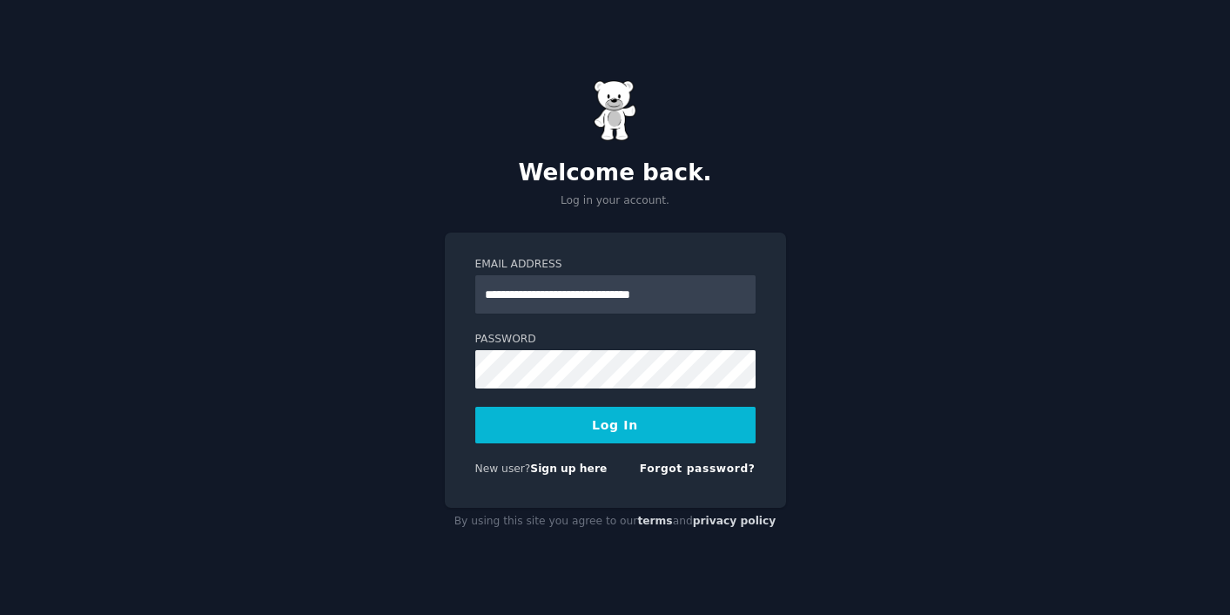
type input "**********"
click at [643, 427] on button "Log In" at bounding box center [615, 425] width 280 height 37
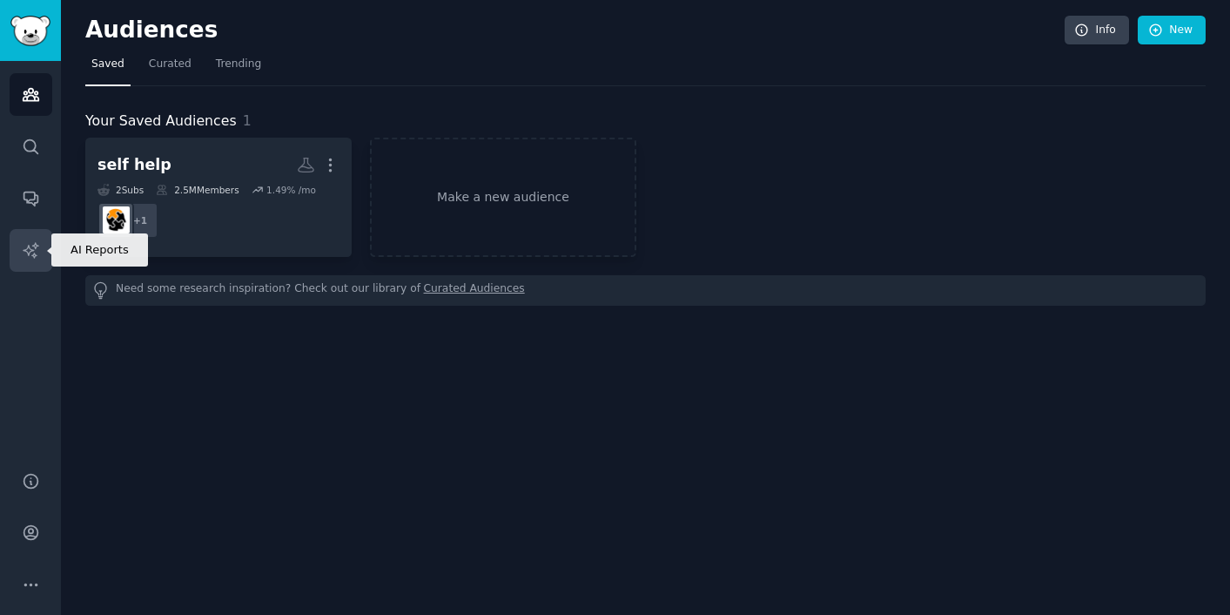
click at [25, 250] on icon "Sidebar" at bounding box center [30, 249] width 15 height 15
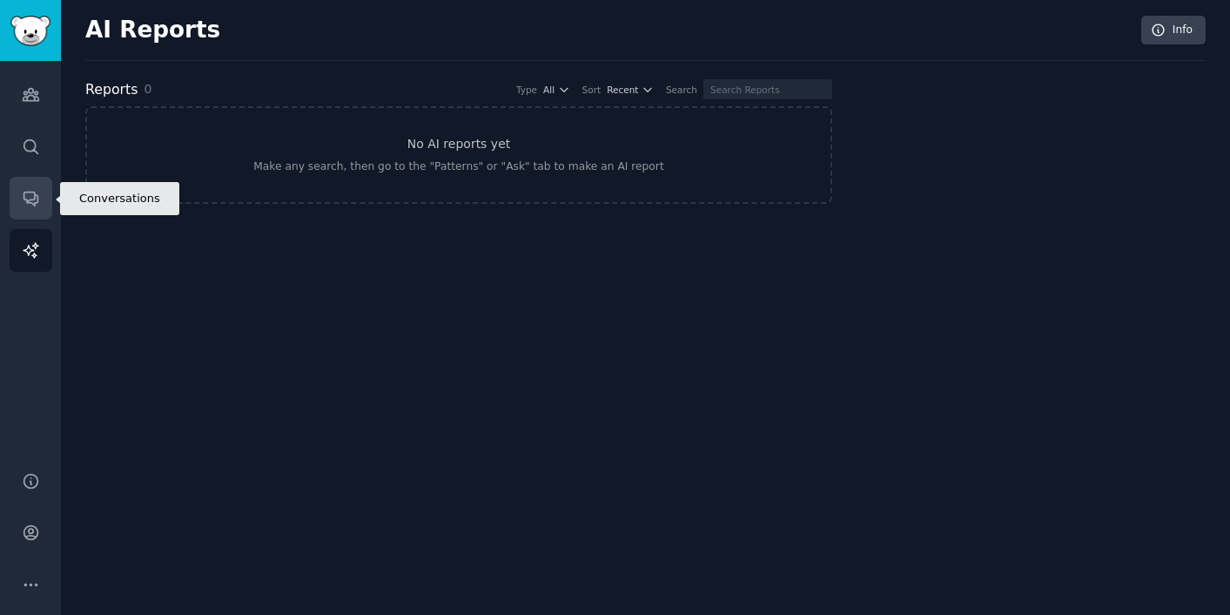
click at [36, 200] on icon "Sidebar" at bounding box center [31, 198] width 18 height 18
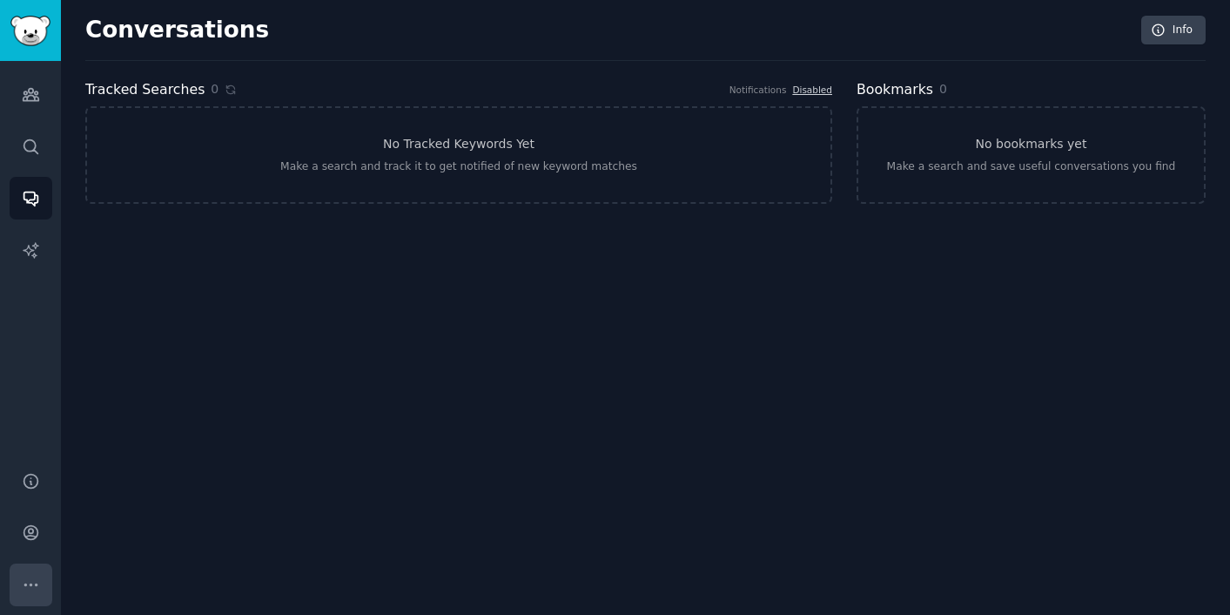
click at [30, 580] on icon "Sidebar" at bounding box center [31, 584] width 18 height 18
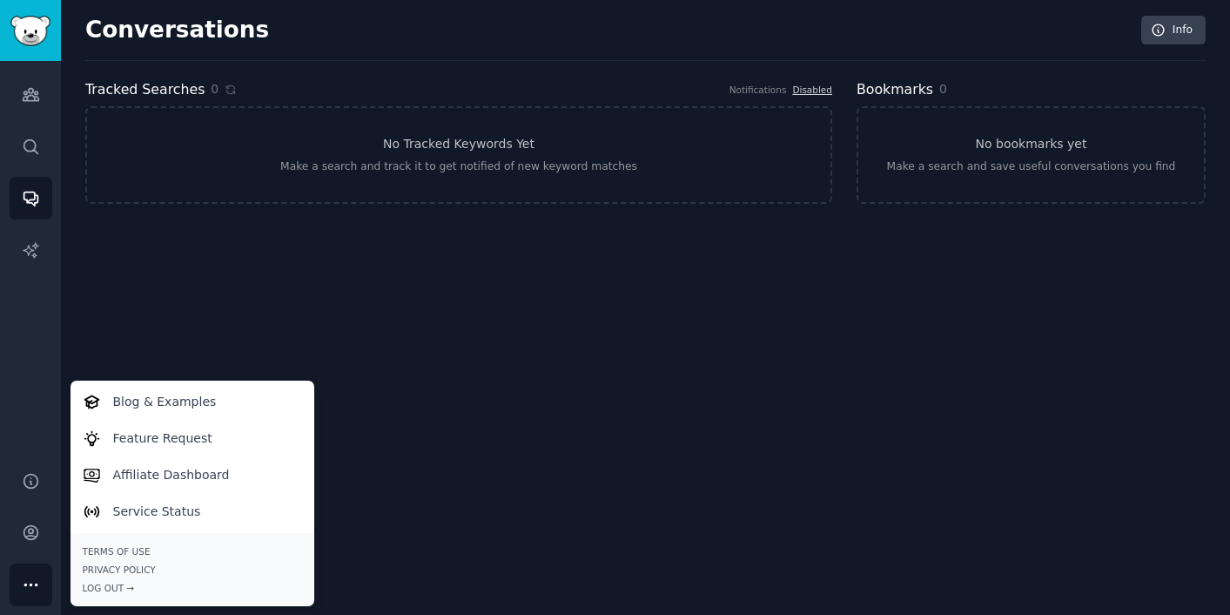
click at [366, 41] on div "Conversations Info" at bounding box center [645, 38] width 1120 height 45
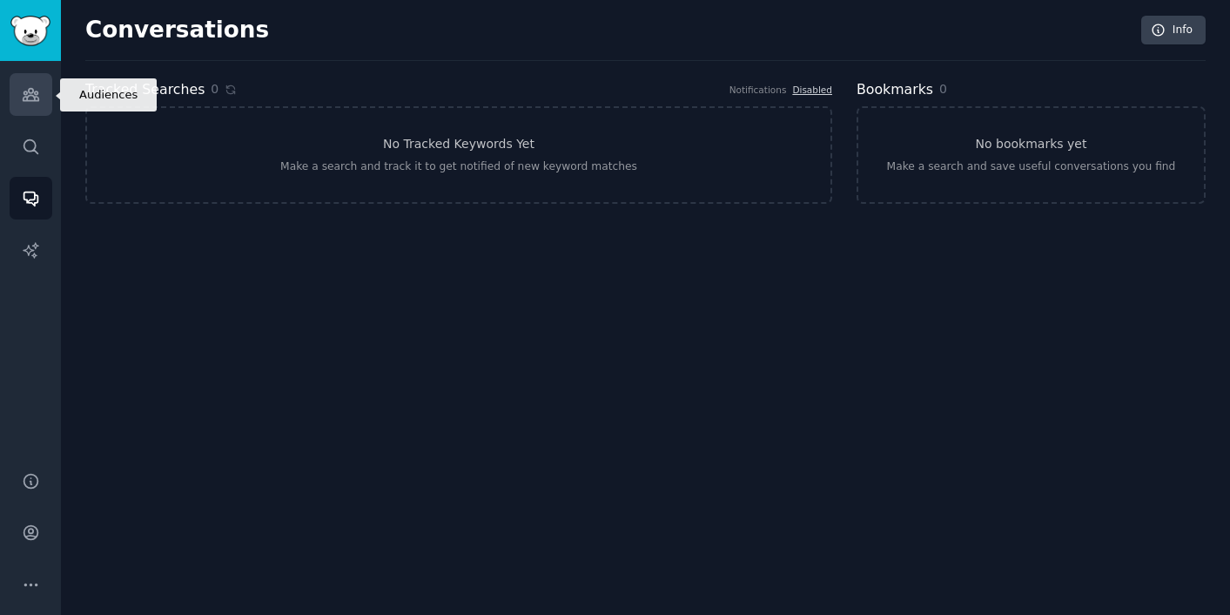
click at [34, 96] on icon "Sidebar" at bounding box center [31, 94] width 18 height 18
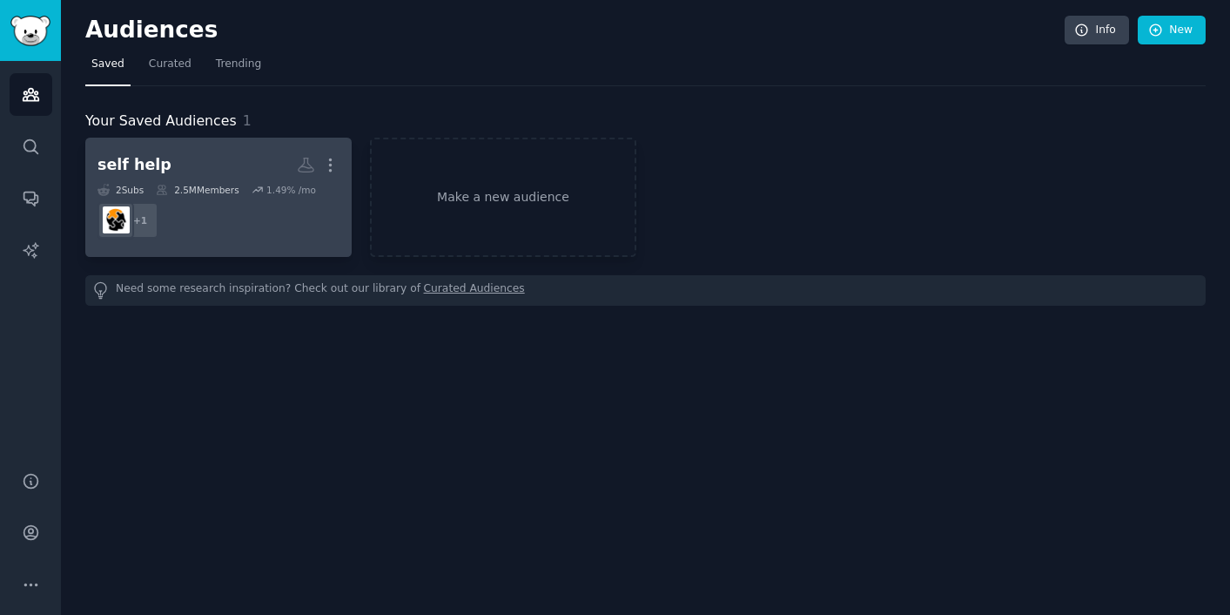
click at [225, 185] on div "2.5M Members" at bounding box center [197, 190] width 83 height 12
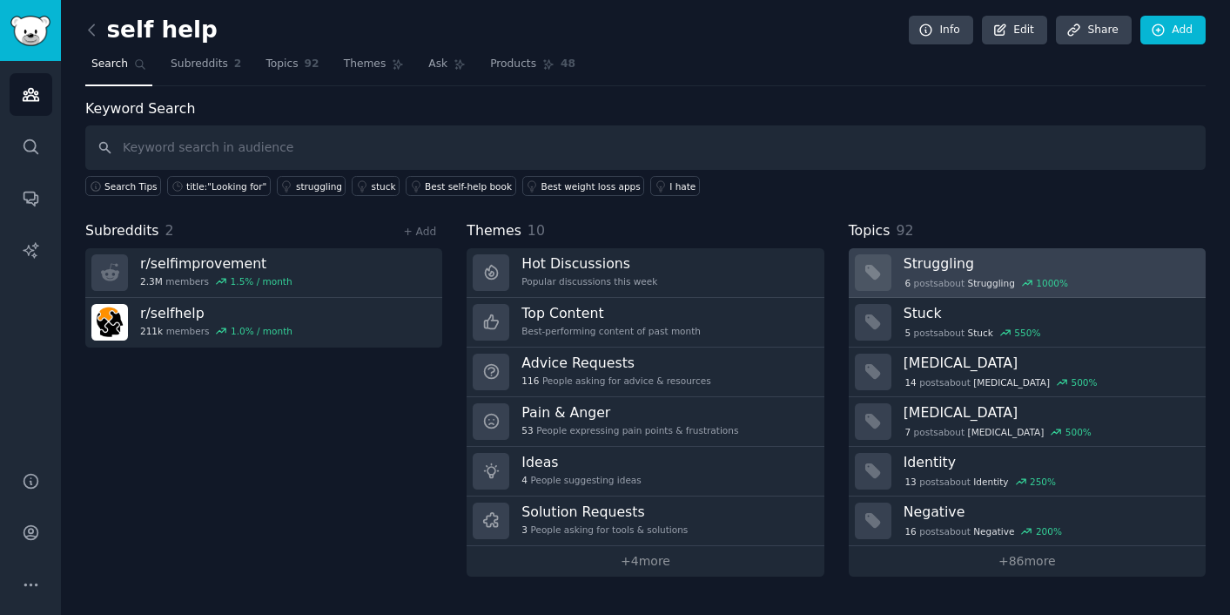
click at [925, 259] on h3 "Struggling" at bounding box center [1049, 263] width 290 height 18
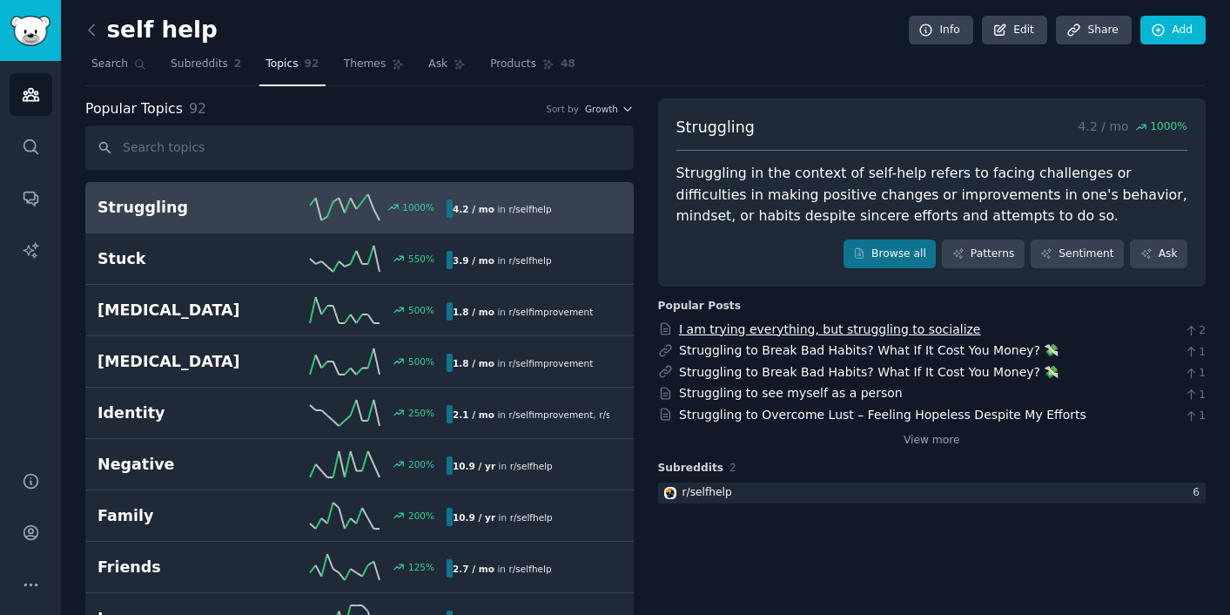
click at [760, 328] on link "I am trying everything, but struggling to socialize" at bounding box center [830, 329] width 302 height 14
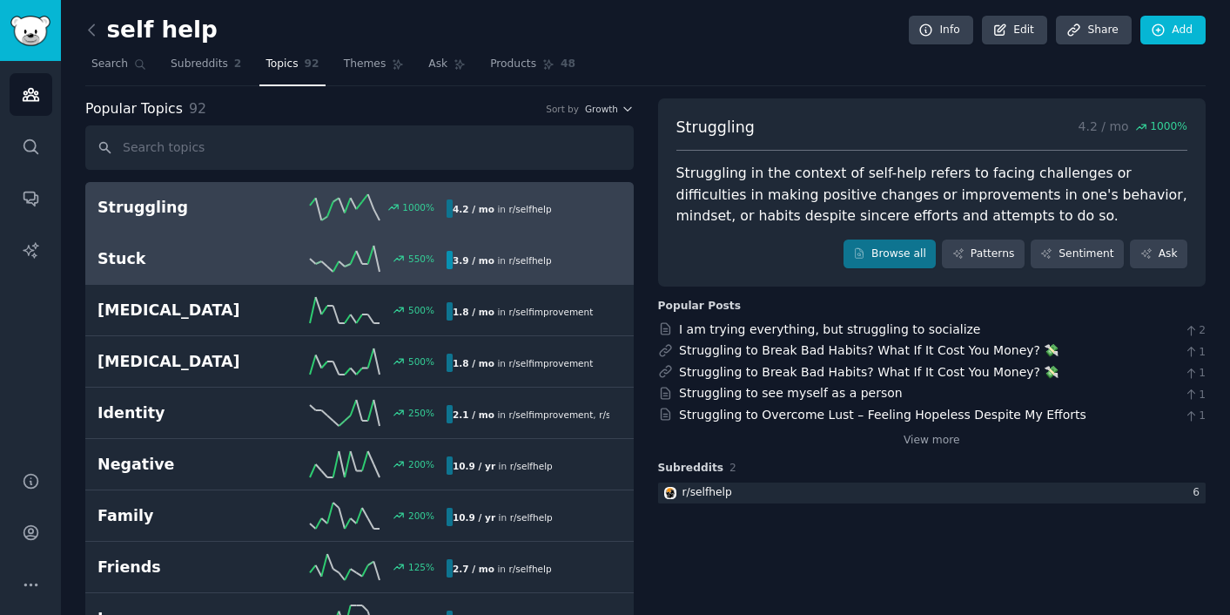
click at [284, 254] on div "550 %" at bounding box center [360, 259] width 175 height 26
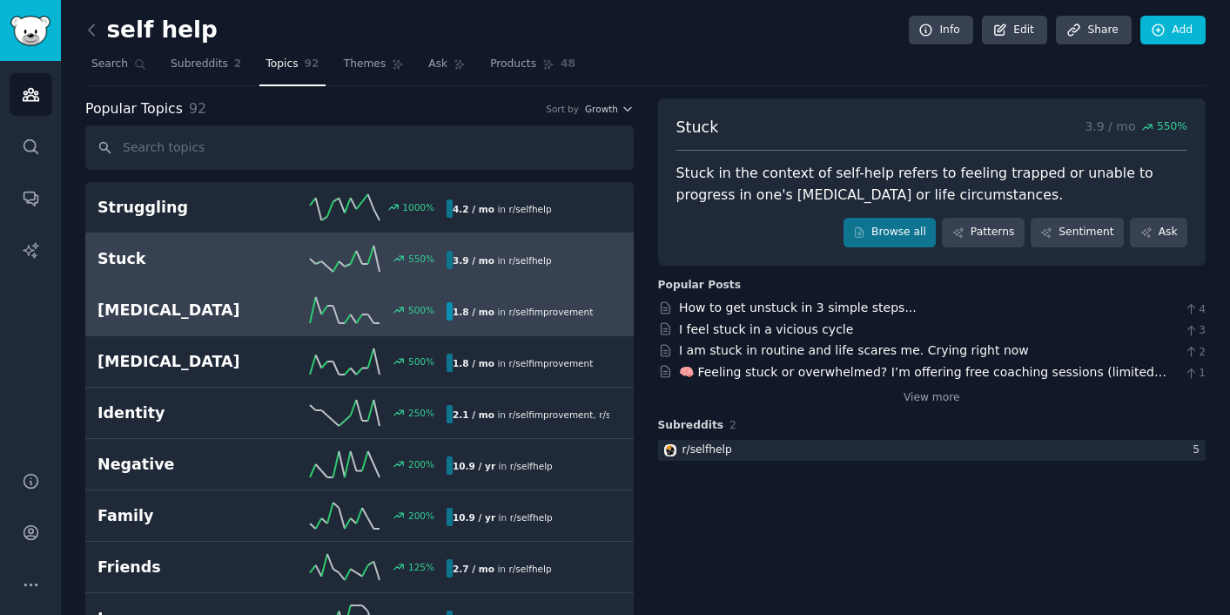
click at [270, 312] on h2 "[MEDICAL_DATA]" at bounding box center [185, 310] width 175 height 22
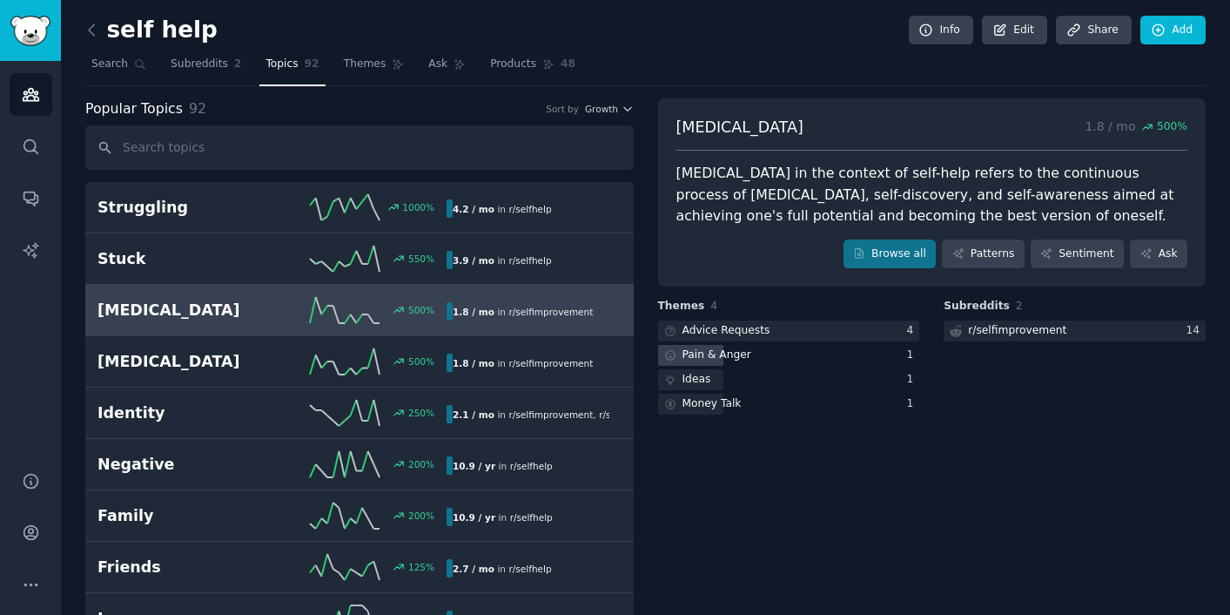
click at [704, 364] on div "Pain & Anger" at bounding box center [706, 356] width 97 height 22
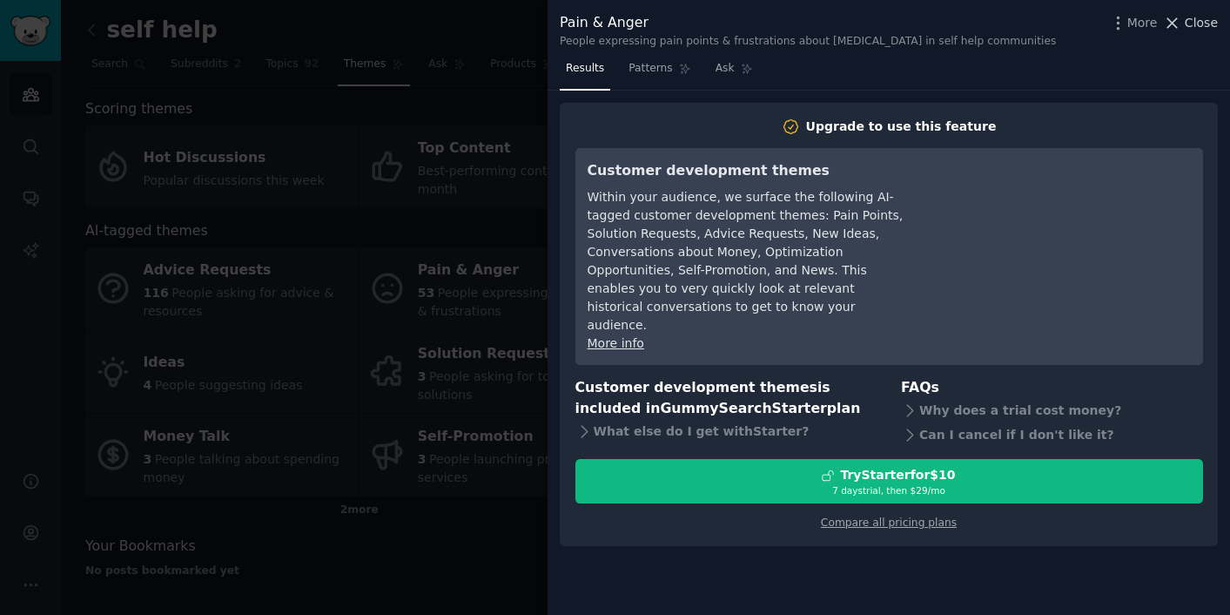
click at [1207, 17] on span "Close" at bounding box center [1201, 23] width 33 height 18
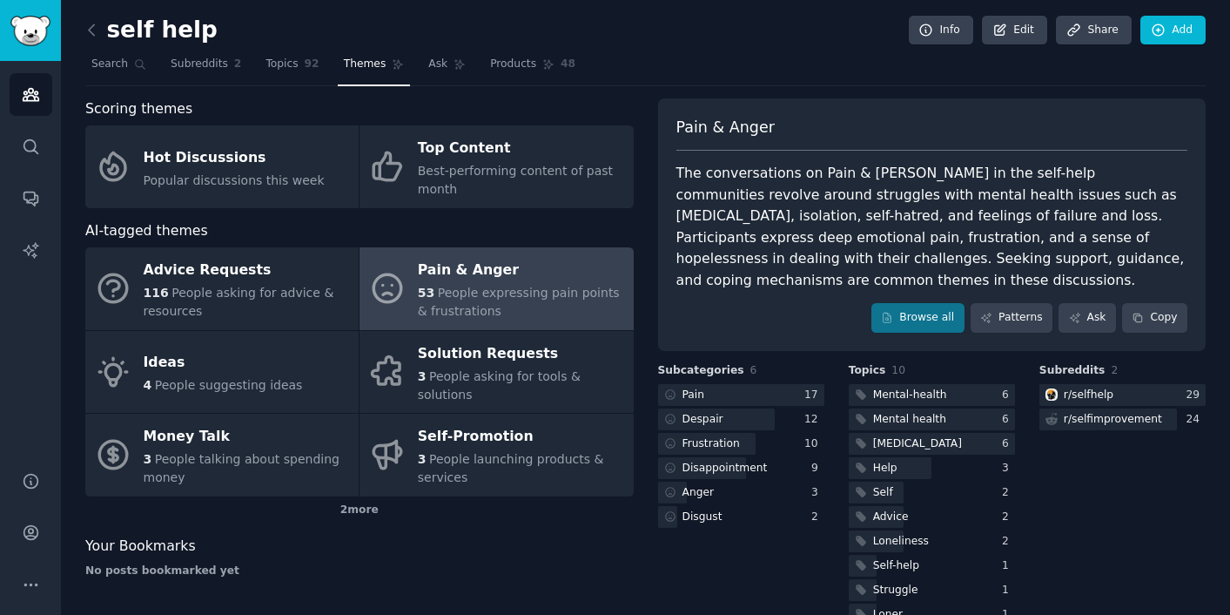
scroll to position [37, 0]
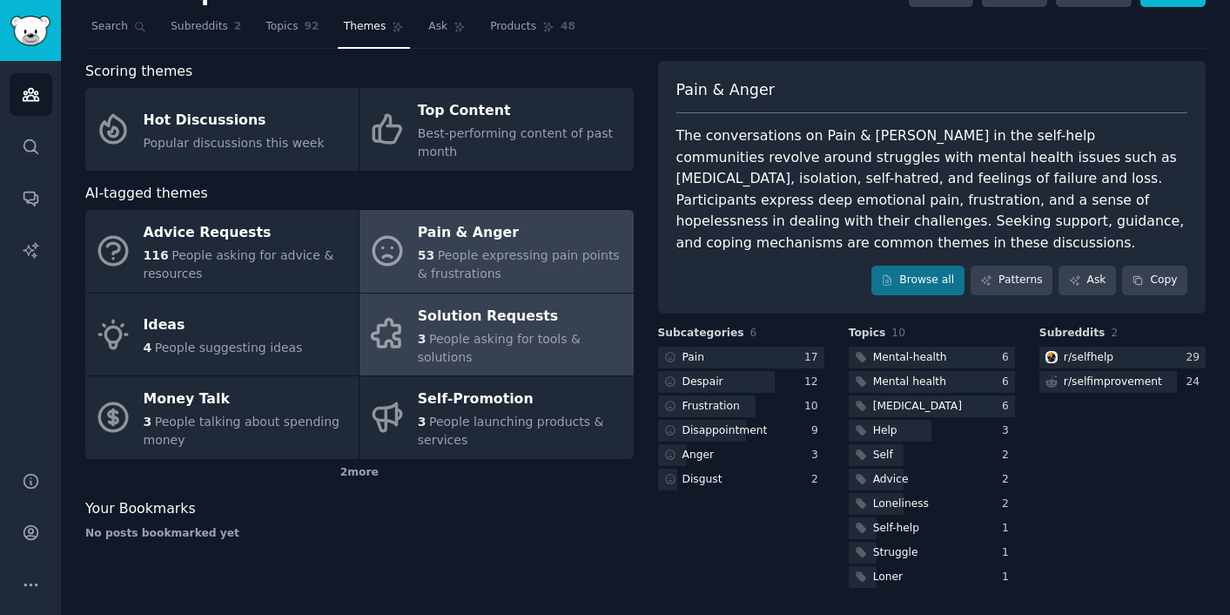
click at [453, 314] on div "Solution Requests" at bounding box center [521, 316] width 206 height 28
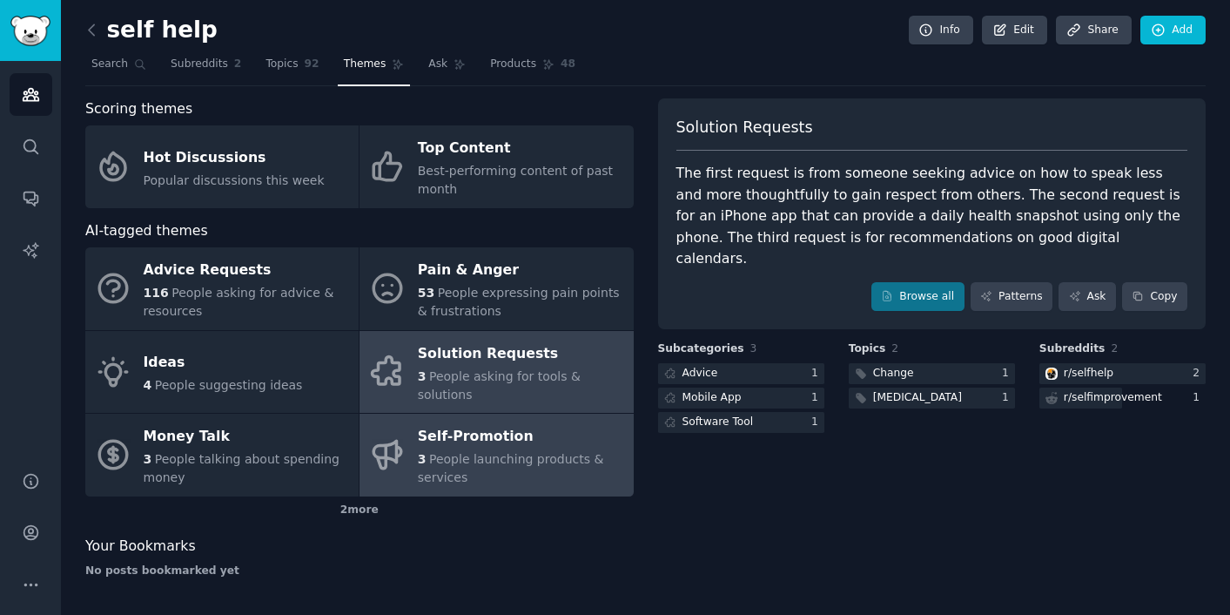
click at [446, 424] on div "Self-Promotion" at bounding box center [521, 437] width 206 height 28
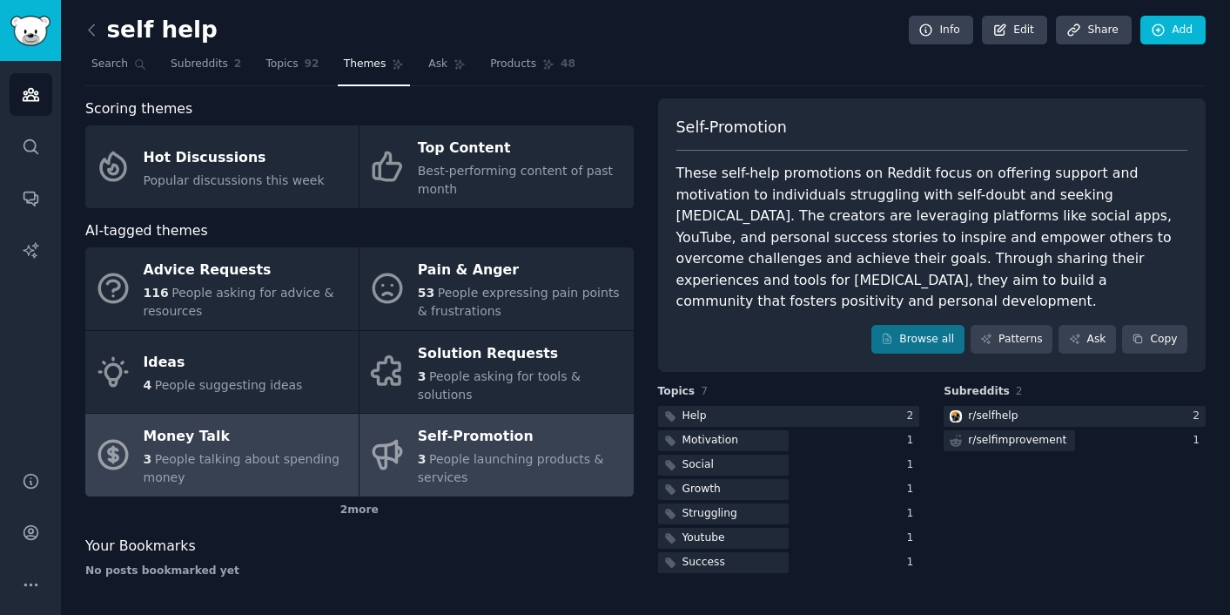
click at [185, 423] on div "Money Talk" at bounding box center [247, 437] width 206 height 28
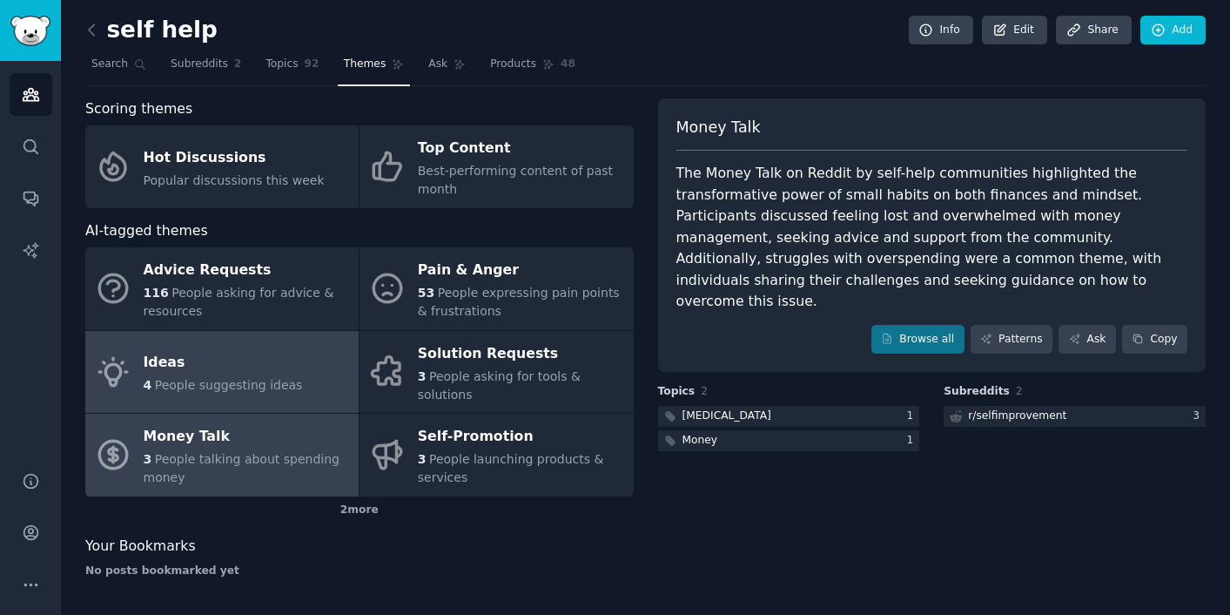
click at [232, 365] on div "Ideas" at bounding box center [223, 363] width 159 height 28
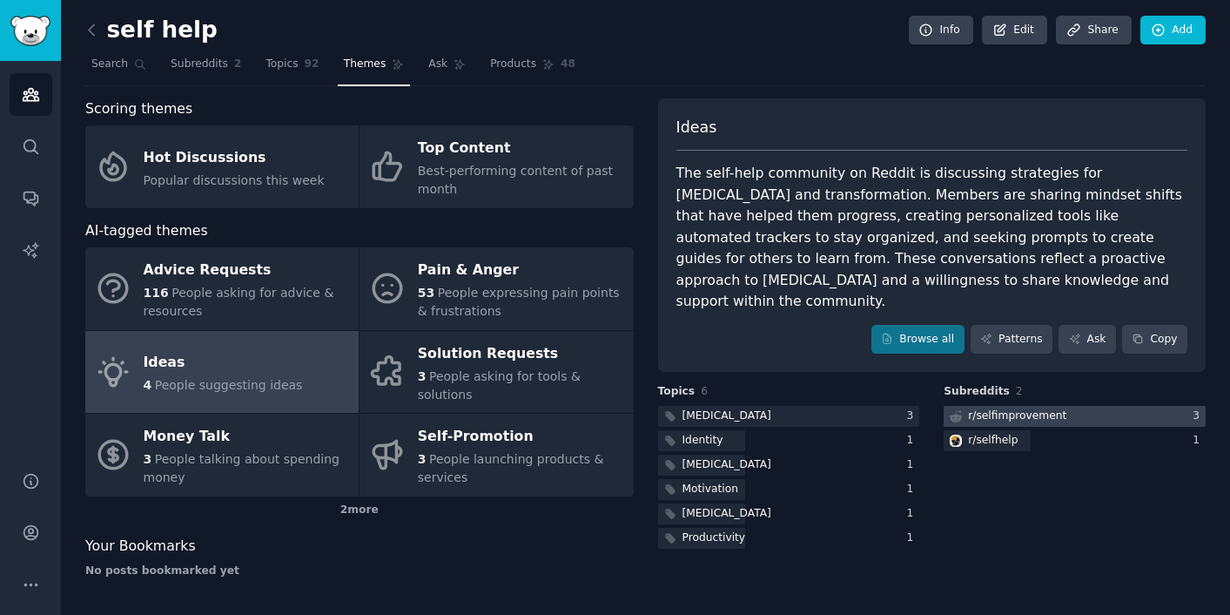
click at [1002, 408] on div "r/ selfimprovement" at bounding box center [1017, 416] width 98 height 16
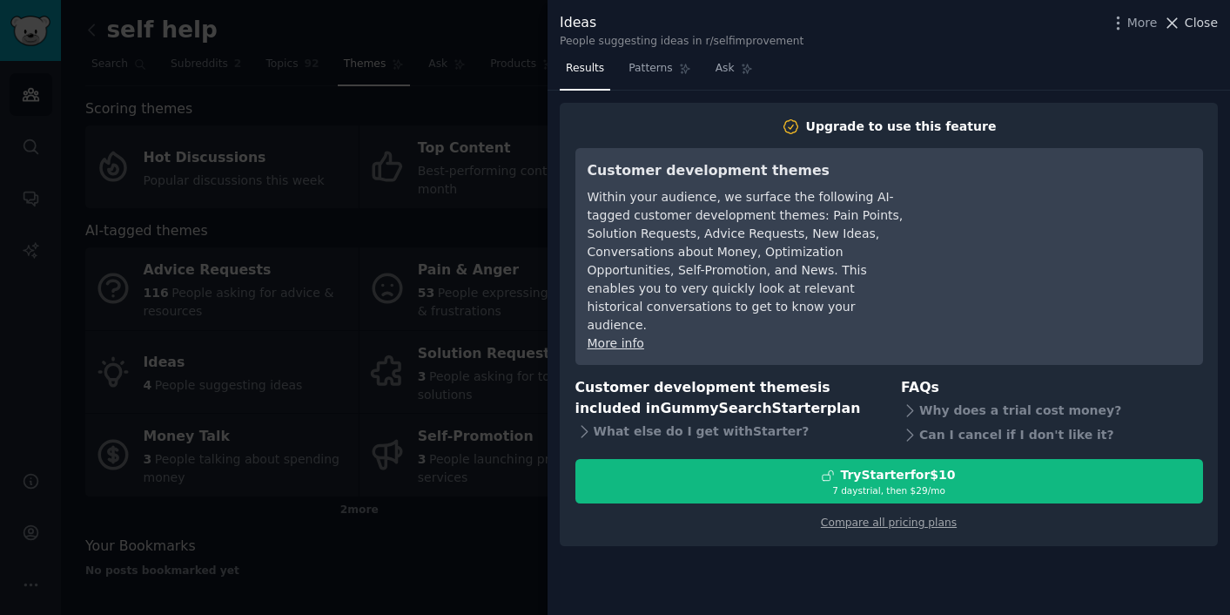
click at [1199, 23] on span "Close" at bounding box center [1201, 23] width 33 height 18
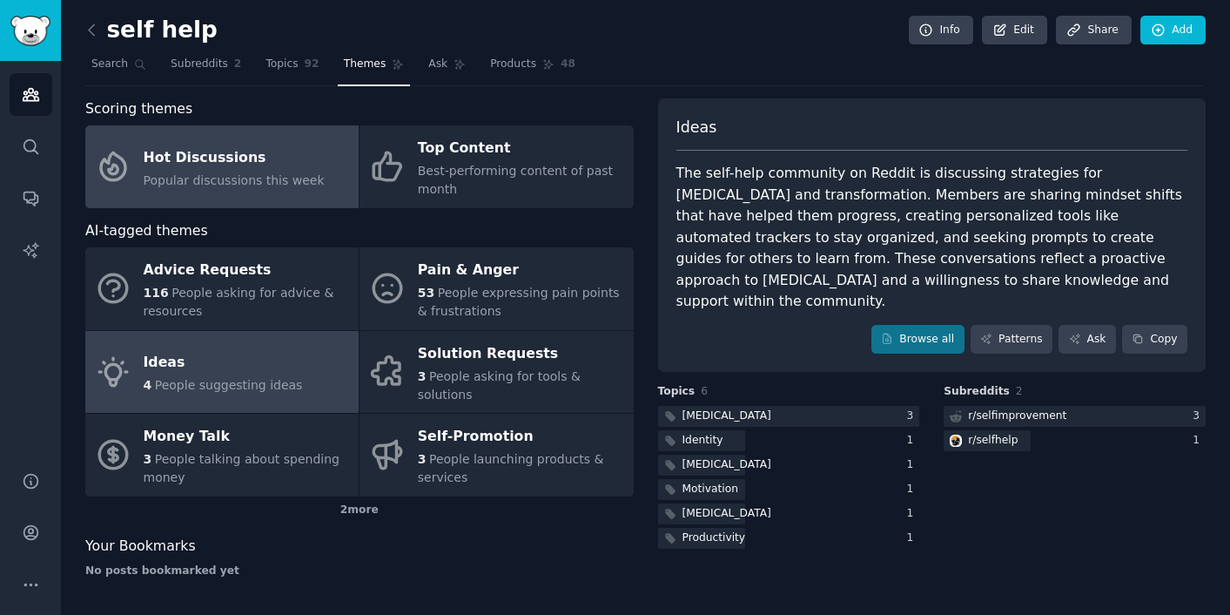
click at [180, 159] on div "Hot Discussions" at bounding box center [234, 158] width 181 height 28
